Goal: Information Seeking & Learning: Learn about a topic

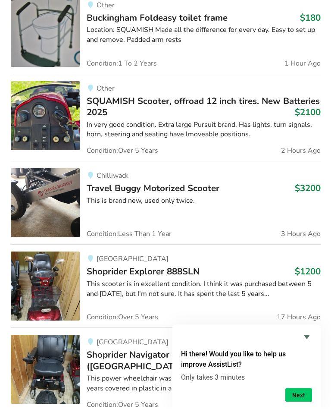
scroll to position [687, 0]
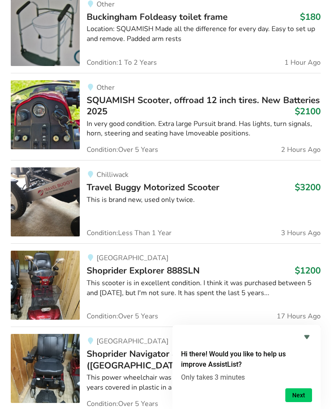
click at [156, 309] on div "Vancouver Shoprider Explorer 888SLN $1200 This scooter is in excellent conditio…" at bounding box center [200, 285] width 241 height 69
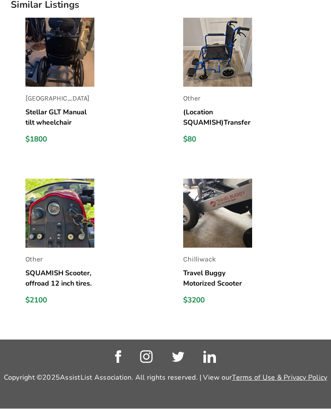
scroll to position [968, 0]
click at [228, 209] on img at bounding box center [217, 213] width 69 height 69
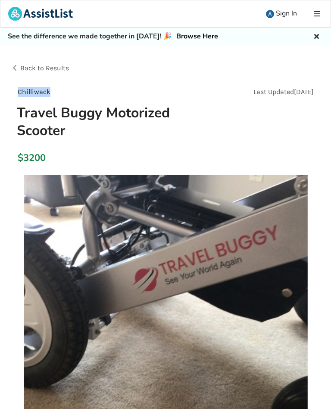
click at [205, 32] on link "Browse Here" at bounding box center [197, 36] width 42 height 9
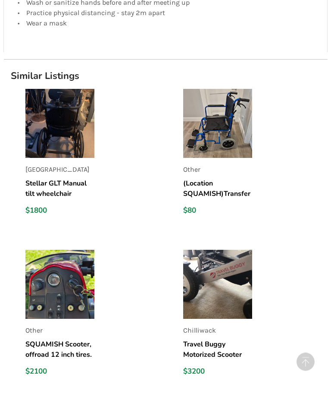
scroll to position [894, 0]
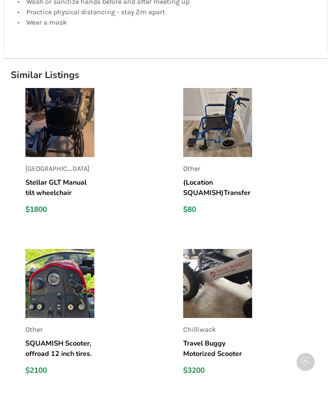
click at [243, 281] on img at bounding box center [217, 283] width 69 height 69
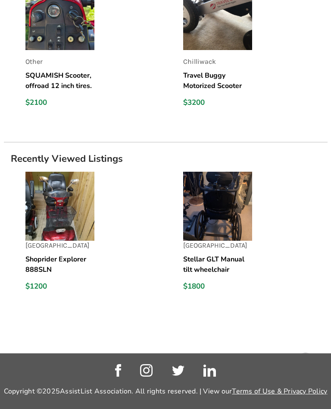
scroll to position [1150, 0]
click at [231, 221] on img at bounding box center [217, 206] width 69 height 69
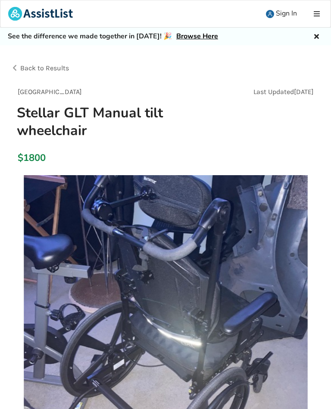
click at [288, 186] on img at bounding box center [166, 317] width 284 height 284
